Goal: Register for event/course

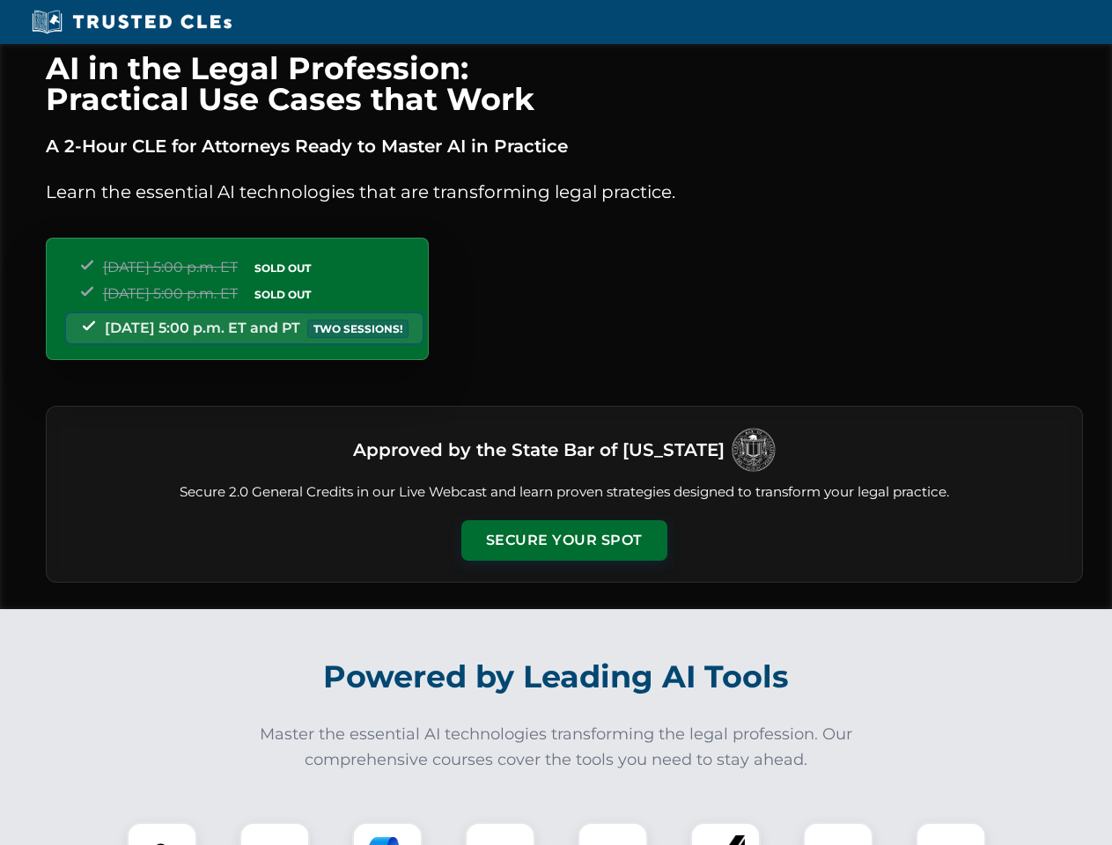
click at [563, 541] on button "Secure Your Spot" at bounding box center [564, 540] width 206 height 40
click at [162, 834] on img at bounding box center [161, 857] width 51 height 51
